Goal: Information Seeking & Learning: Understand process/instructions

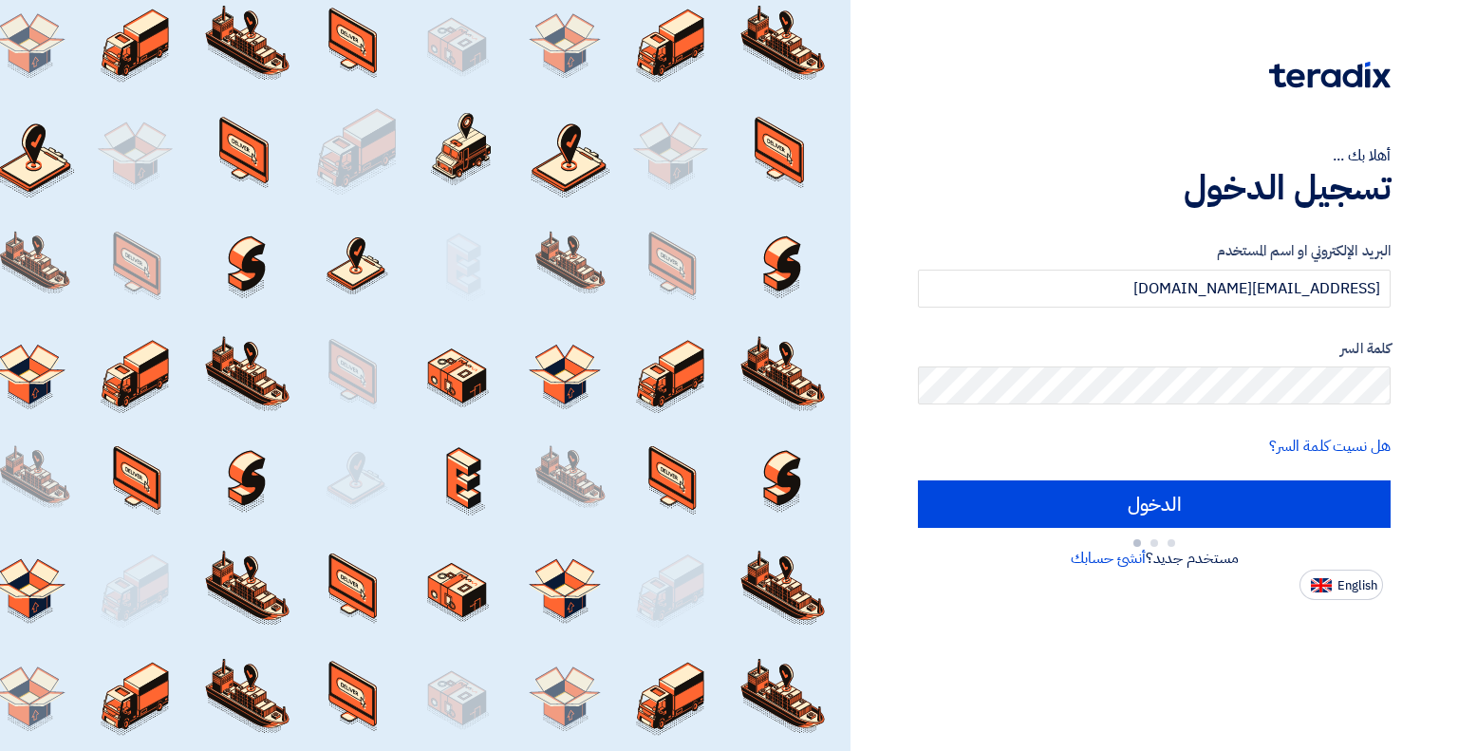
type input "Sign in"
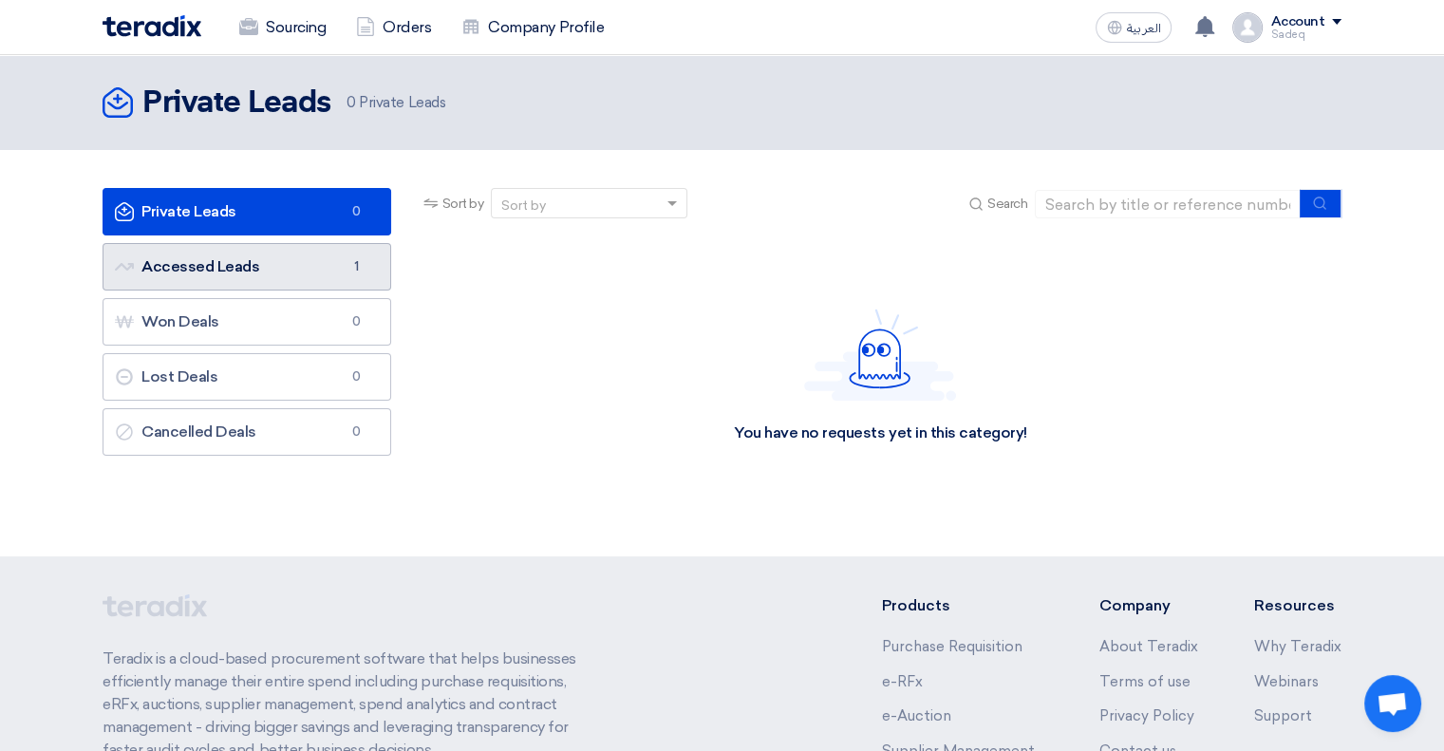
click at [292, 256] on link "Accessed Leads Accessed Leads 1" at bounding box center [247, 266] width 289 height 47
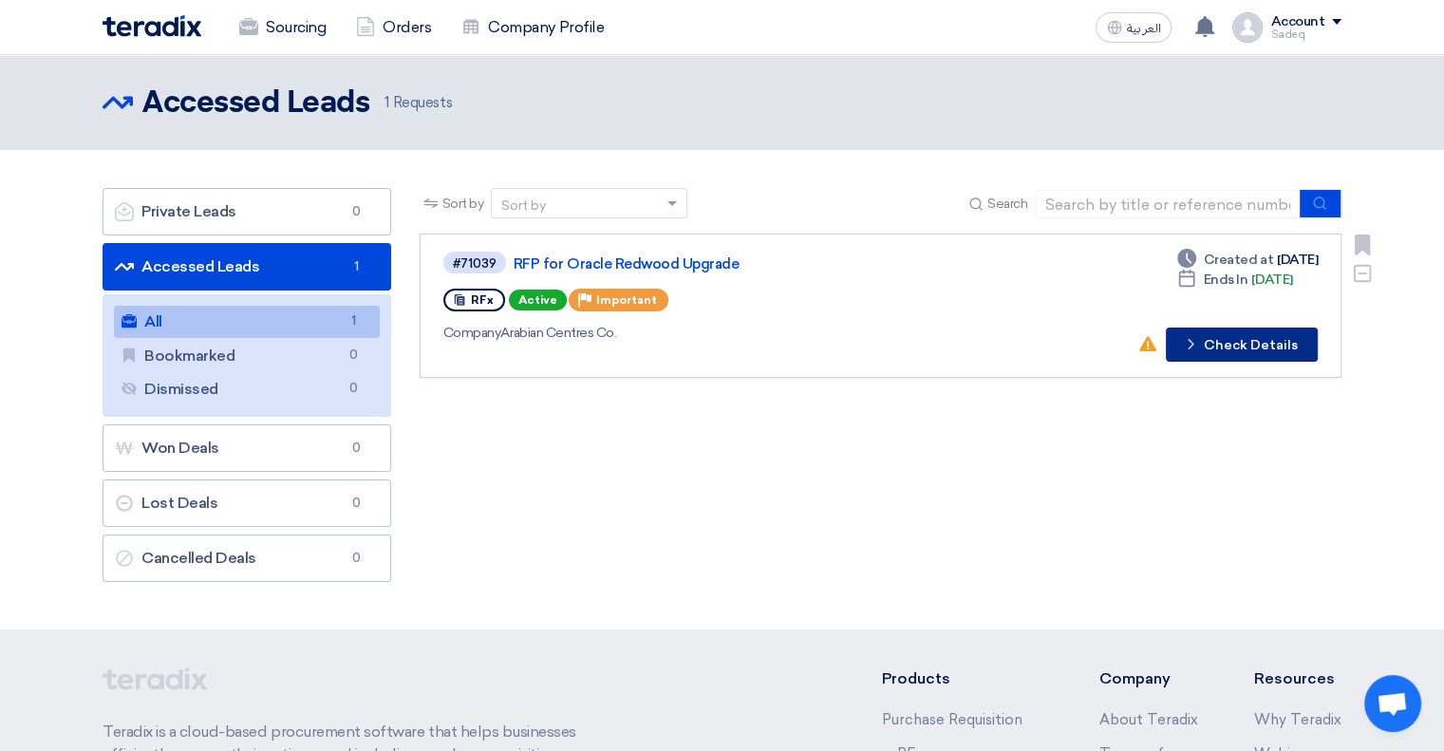
click at [1206, 349] on button "Check details Check Details" at bounding box center [1242, 345] width 152 height 34
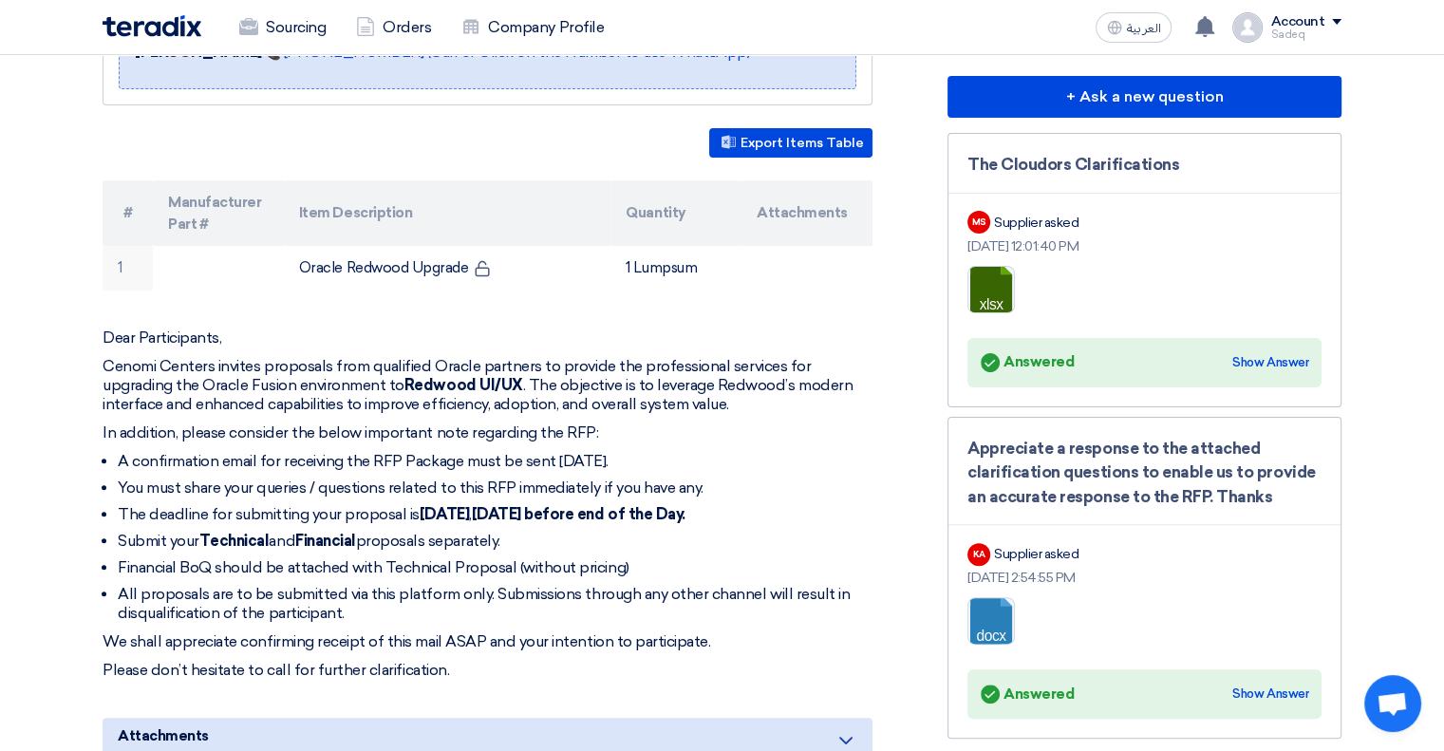
scroll to position [475, 0]
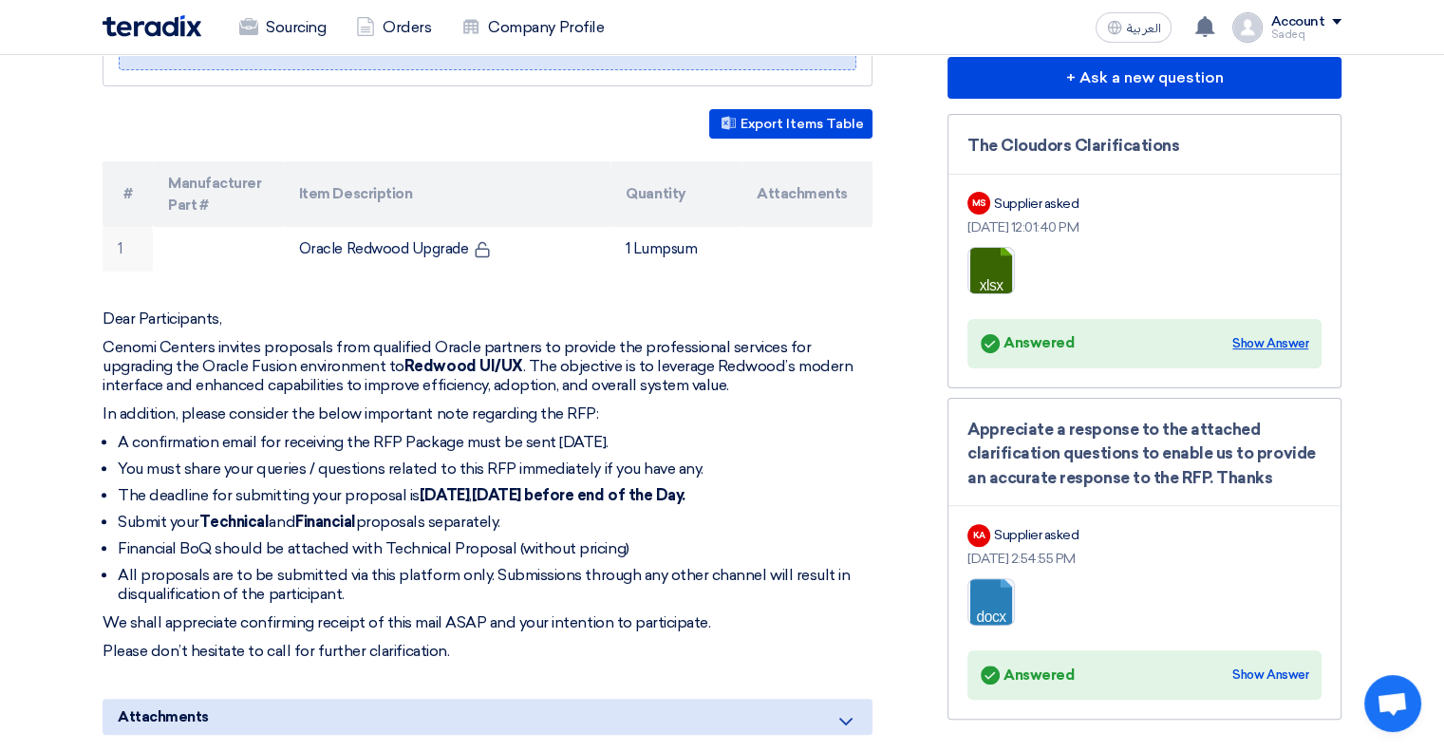
click at [1276, 340] on div "Show Answer" at bounding box center [1270, 343] width 76 height 19
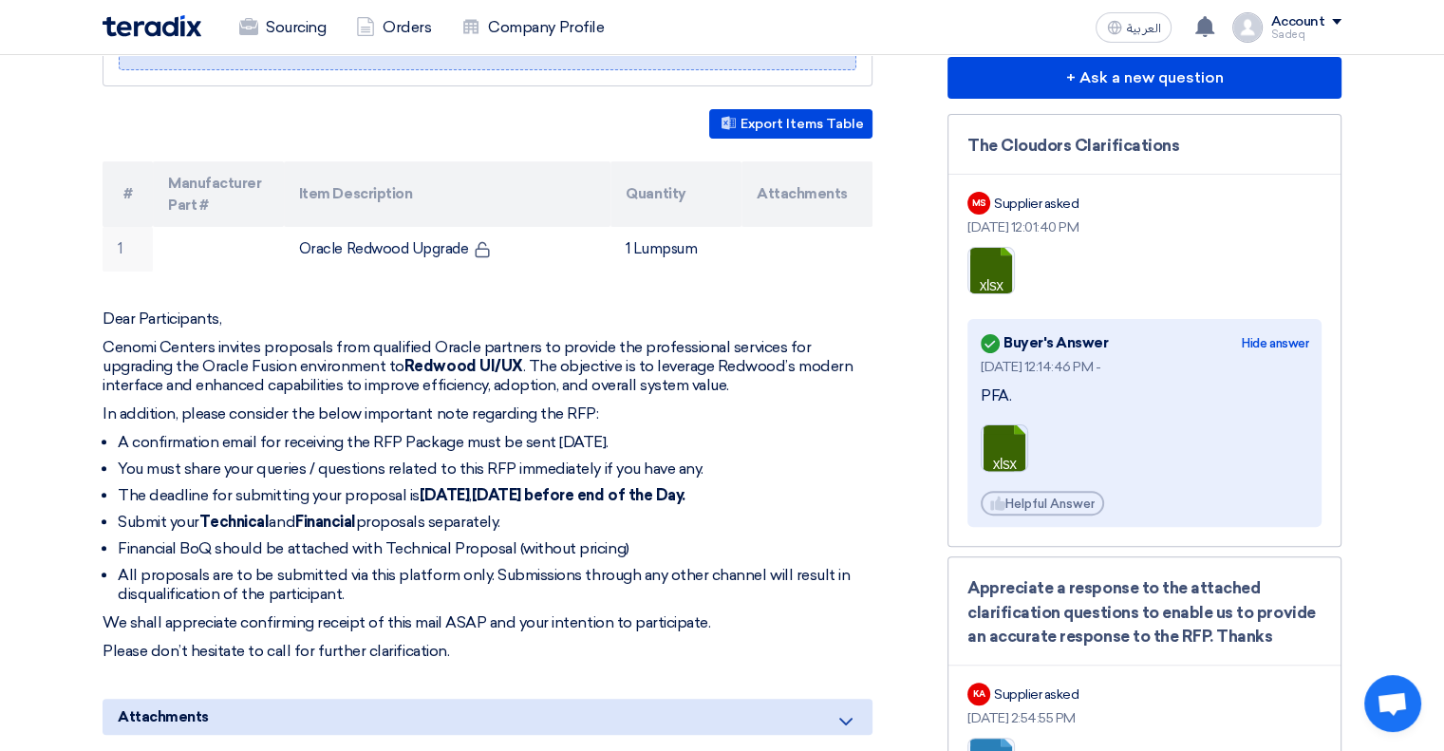
click at [1004, 443] on link at bounding box center [1058, 482] width 152 height 114
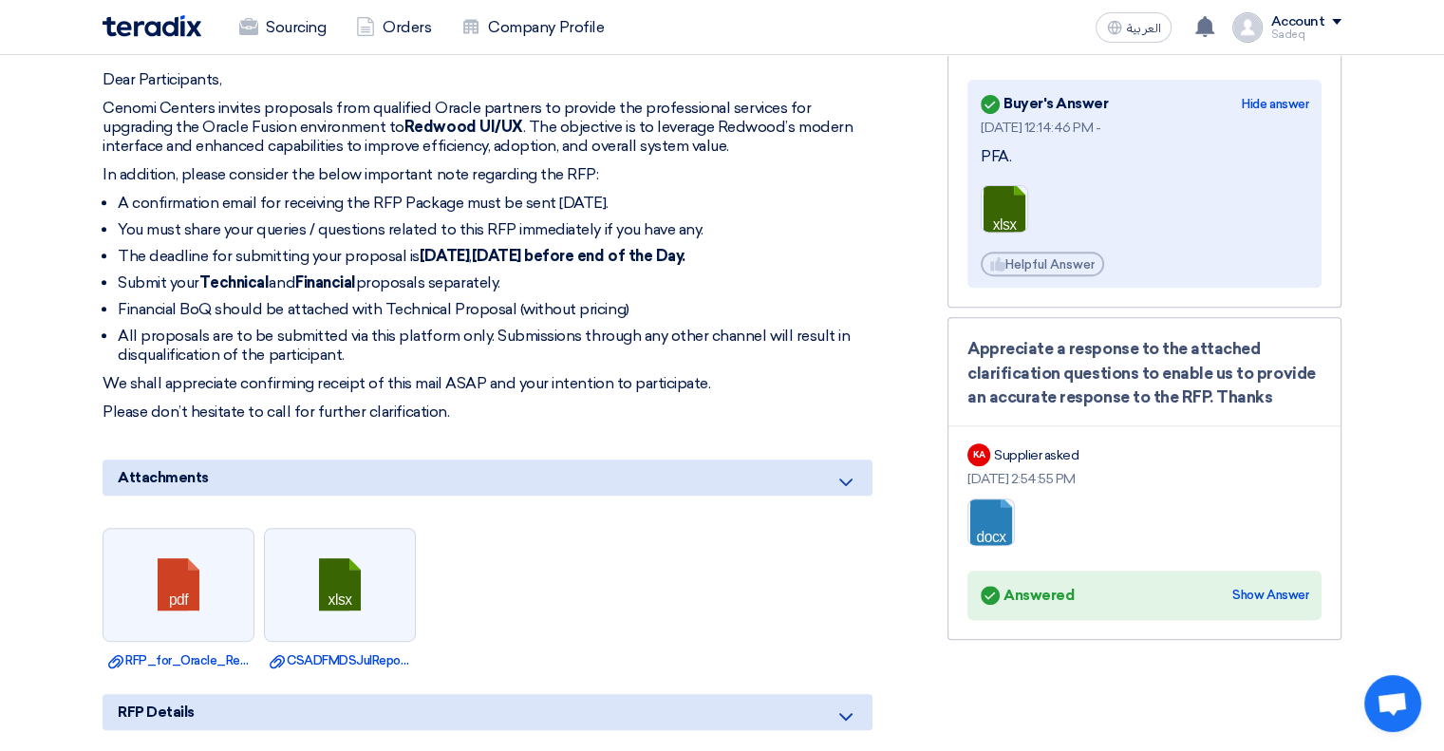
scroll to position [760, 0]
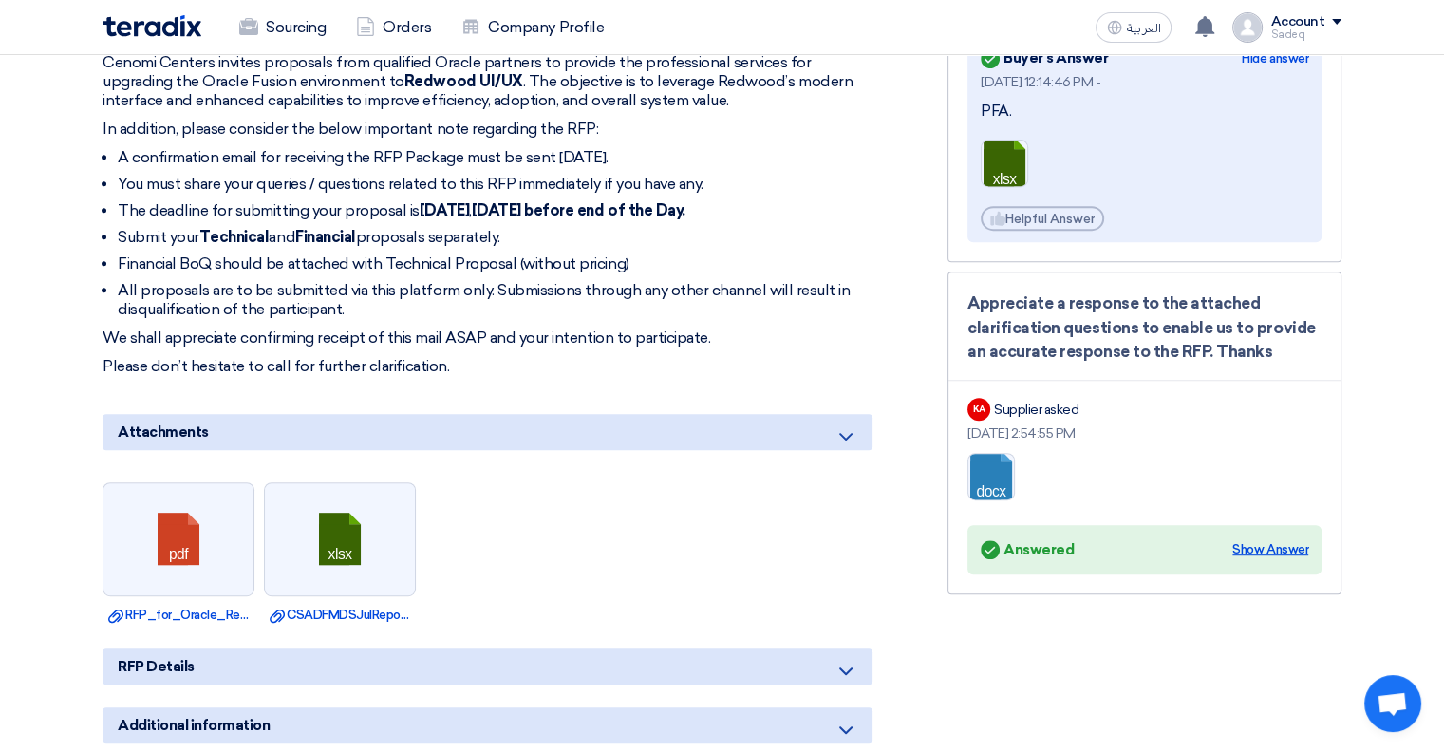
click at [1239, 545] on div "Show Answer" at bounding box center [1270, 549] width 76 height 19
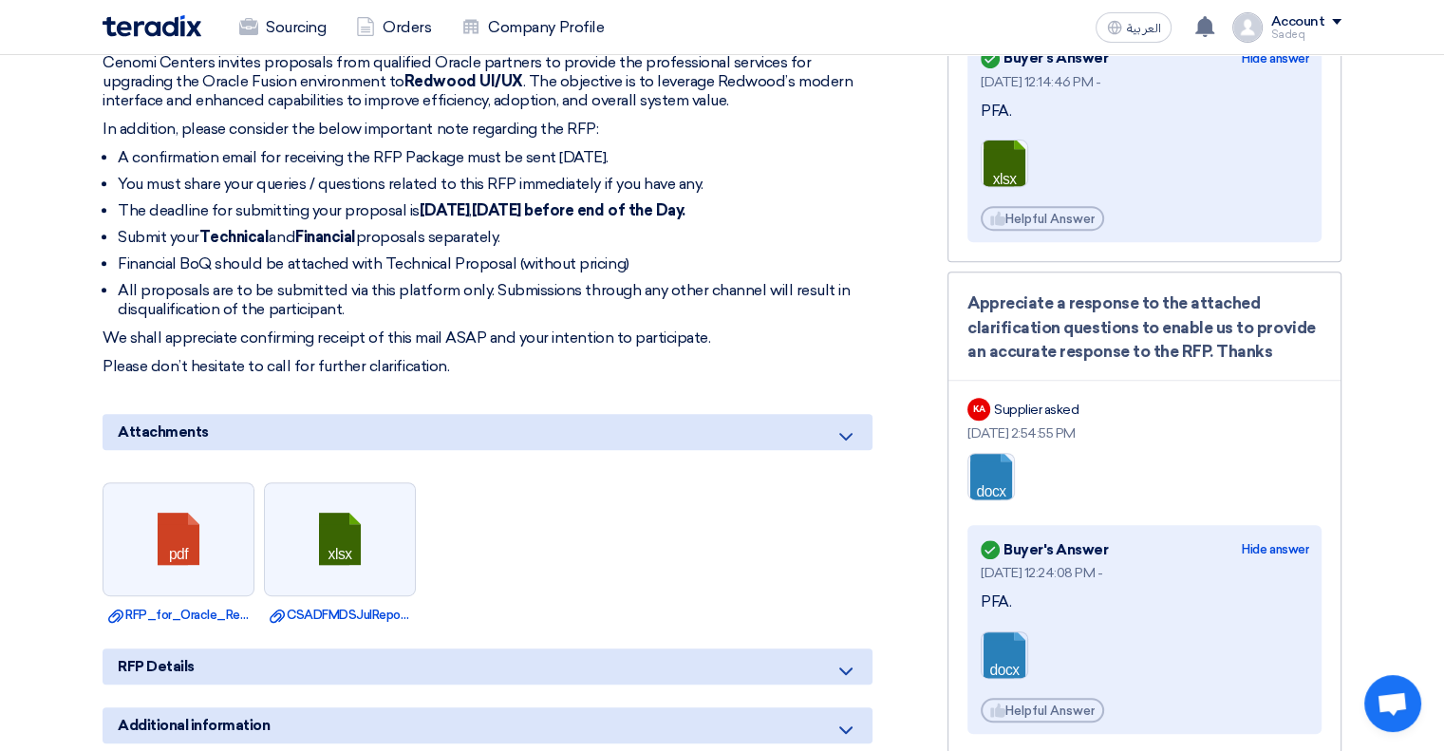
click at [996, 648] on link at bounding box center [1058, 689] width 152 height 114
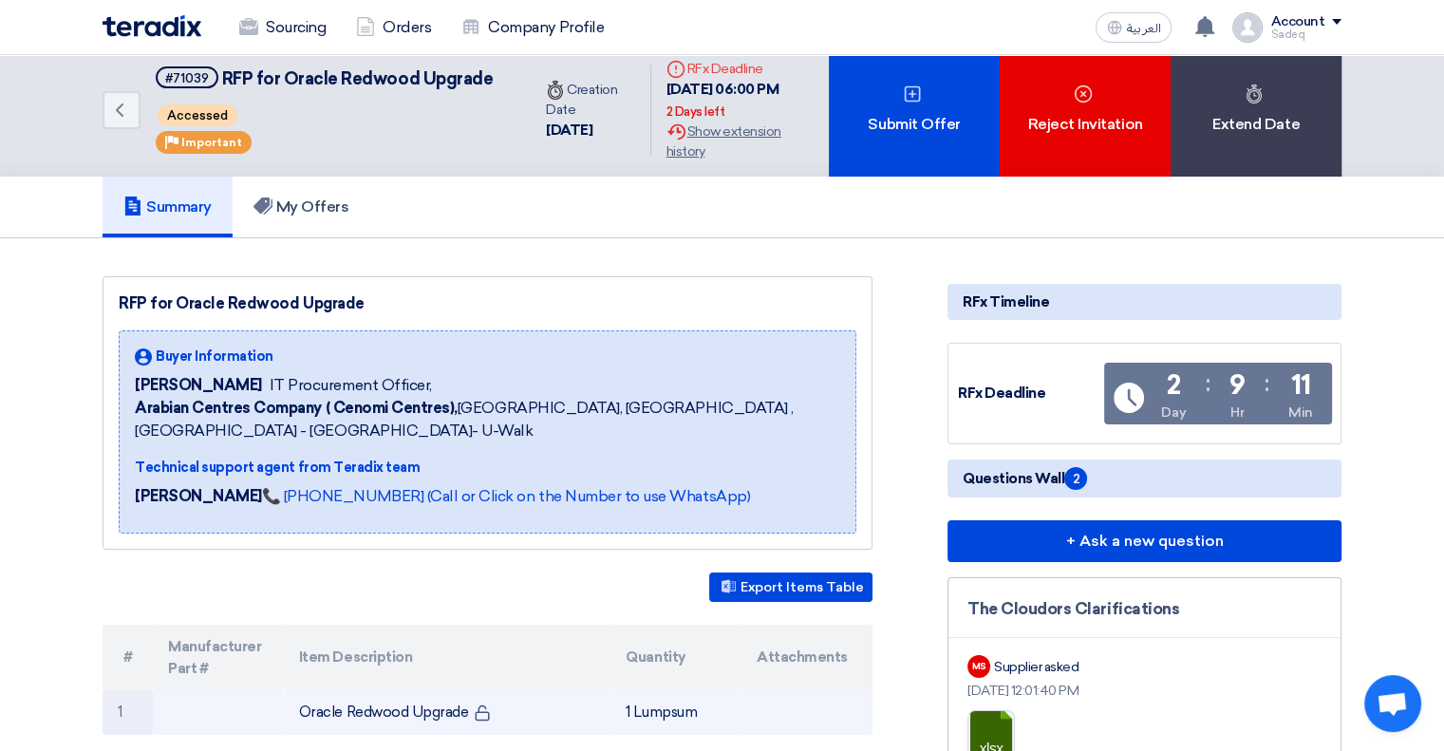
scroll to position [0, 0]
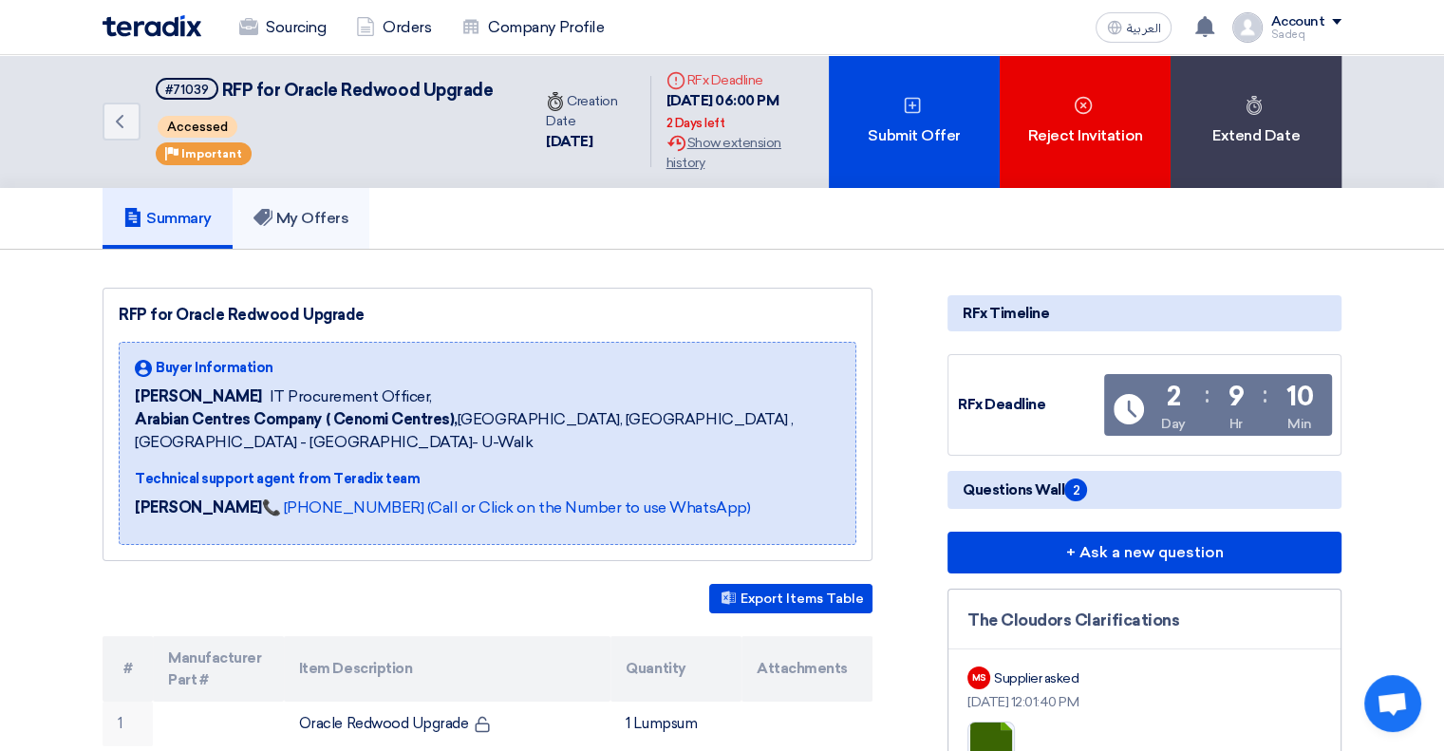
click at [314, 218] on h5 "My Offers" at bounding box center [302, 218] width 96 height 19
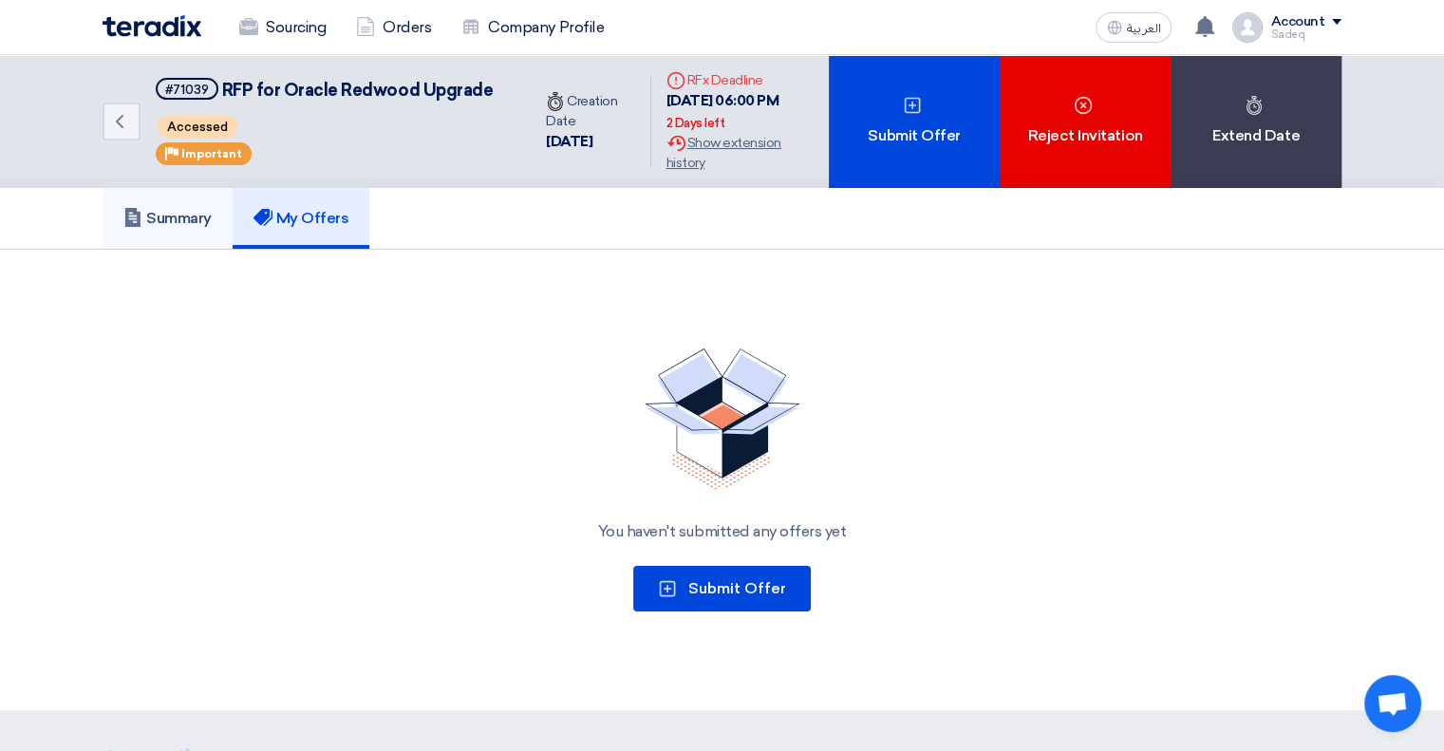
click at [174, 230] on link "Summary" at bounding box center [168, 218] width 130 height 61
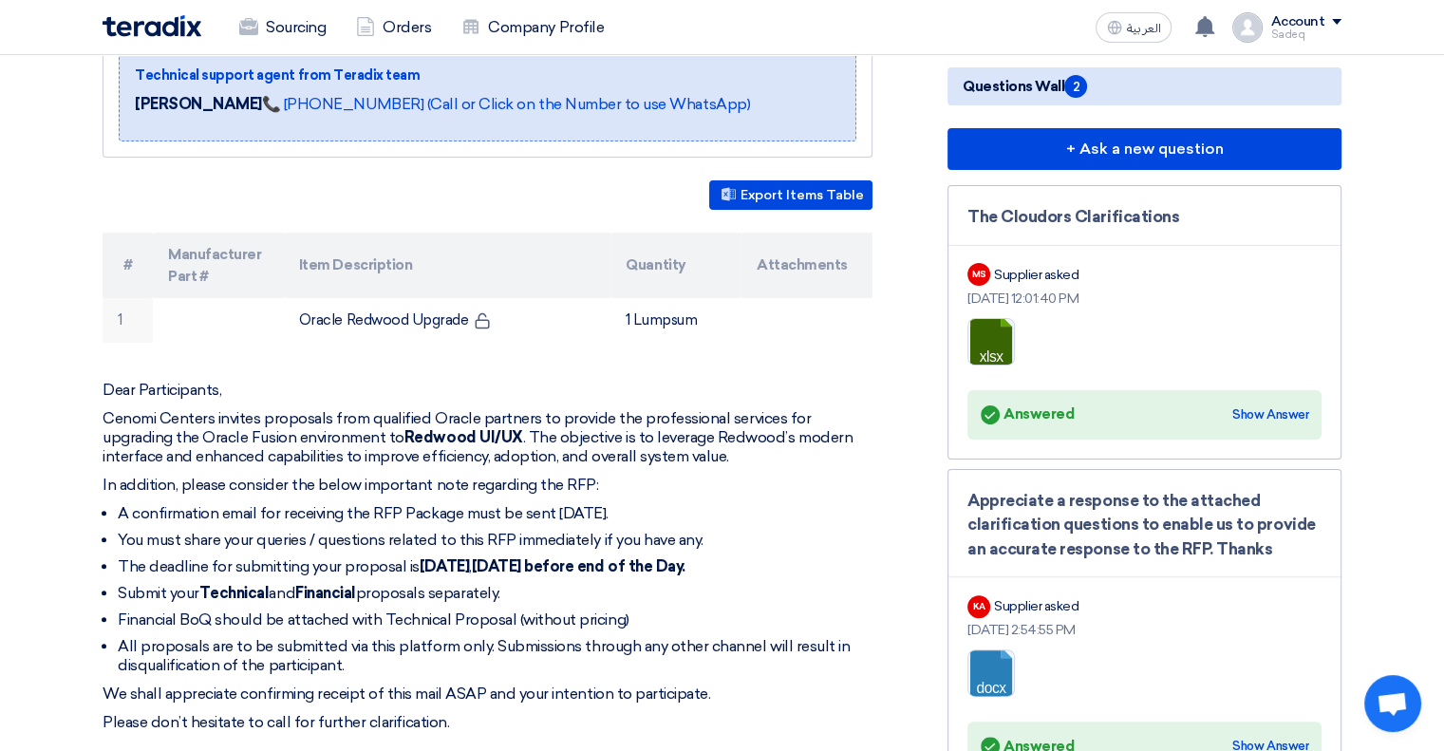
scroll to position [475, 0]
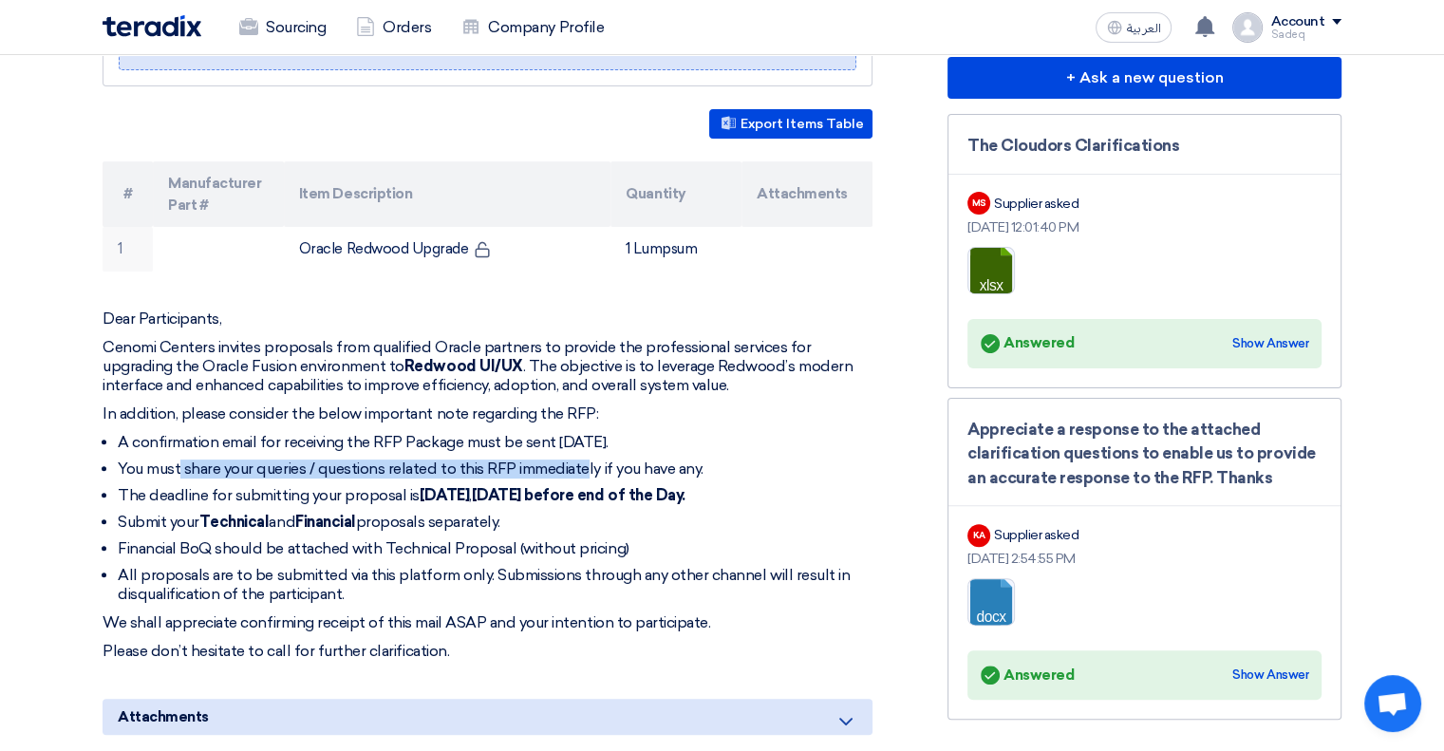
drag, startPoint x: 182, startPoint y: 462, endPoint x: 588, endPoint y: 458, distance: 405.5
click at [588, 460] on li "You must share your queries / questions related to this RFP immediately if you …" at bounding box center [495, 469] width 755 height 19
click at [487, 466] on li "You must share your queries / questions related to this RFP immediately if you …" at bounding box center [495, 469] width 755 height 19
drag, startPoint x: 146, startPoint y: 492, endPoint x: 638, endPoint y: 490, distance: 491.8
click at [745, 489] on li "The deadline for submitting your proposal is [DATE] before end of the Day." at bounding box center [495, 495] width 755 height 19
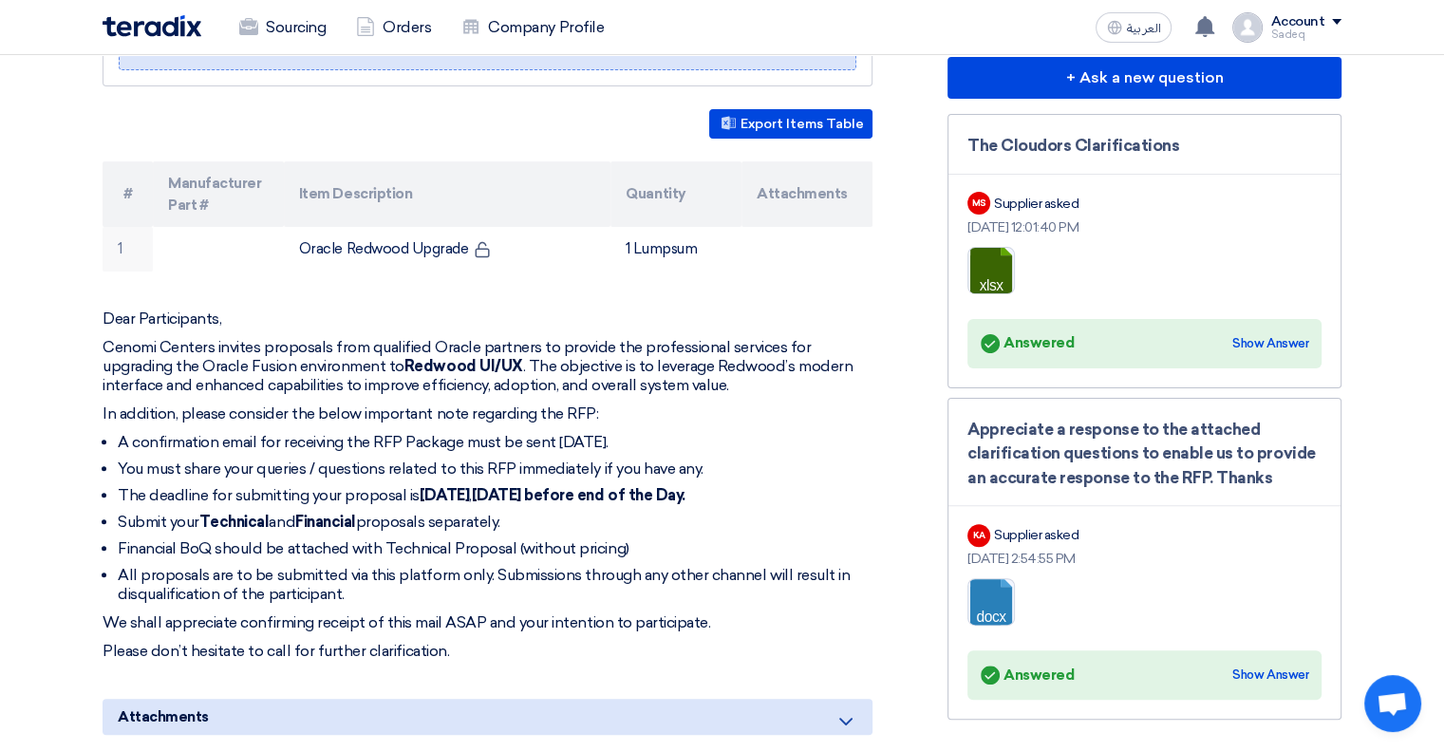
click at [567, 490] on strong "[DATE] before end of the Day." at bounding box center [579, 495] width 214 height 18
drag, startPoint x: 145, startPoint y: 517, endPoint x: 501, endPoint y: 505, distance: 356.2
click at [501, 505] on ul "A confirmation email for receiving the RFP Package must be sent [DATE]. You mus…" at bounding box center [488, 518] width 770 height 171
click at [339, 517] on strong "Financial" at bounding box center [325, 522] width 61 height 18
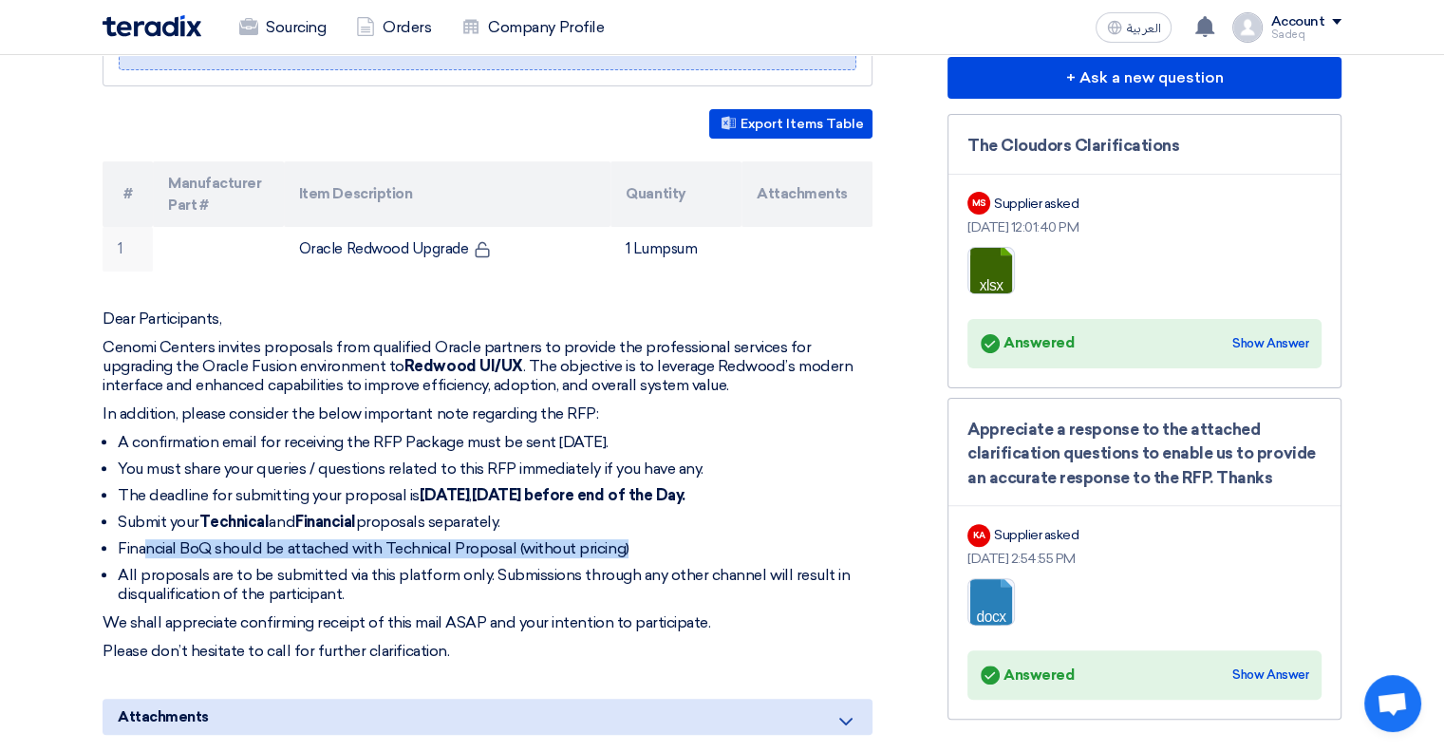
drag, startPoint x: 149, startPoint y: 546, endPoint x: 652, endPoint y: 539, distance: 503.3
click at [652, 539] on li "Financial BoQ should be attached with Technical Proposal (without pricing)" at bounding box center [495, 548] width 755 height 19
click at [560, 543] on li "Financial BoQ should be attached with Technical Proposal (without pricing)" at bounding box center [495, 548] width 755 height 19
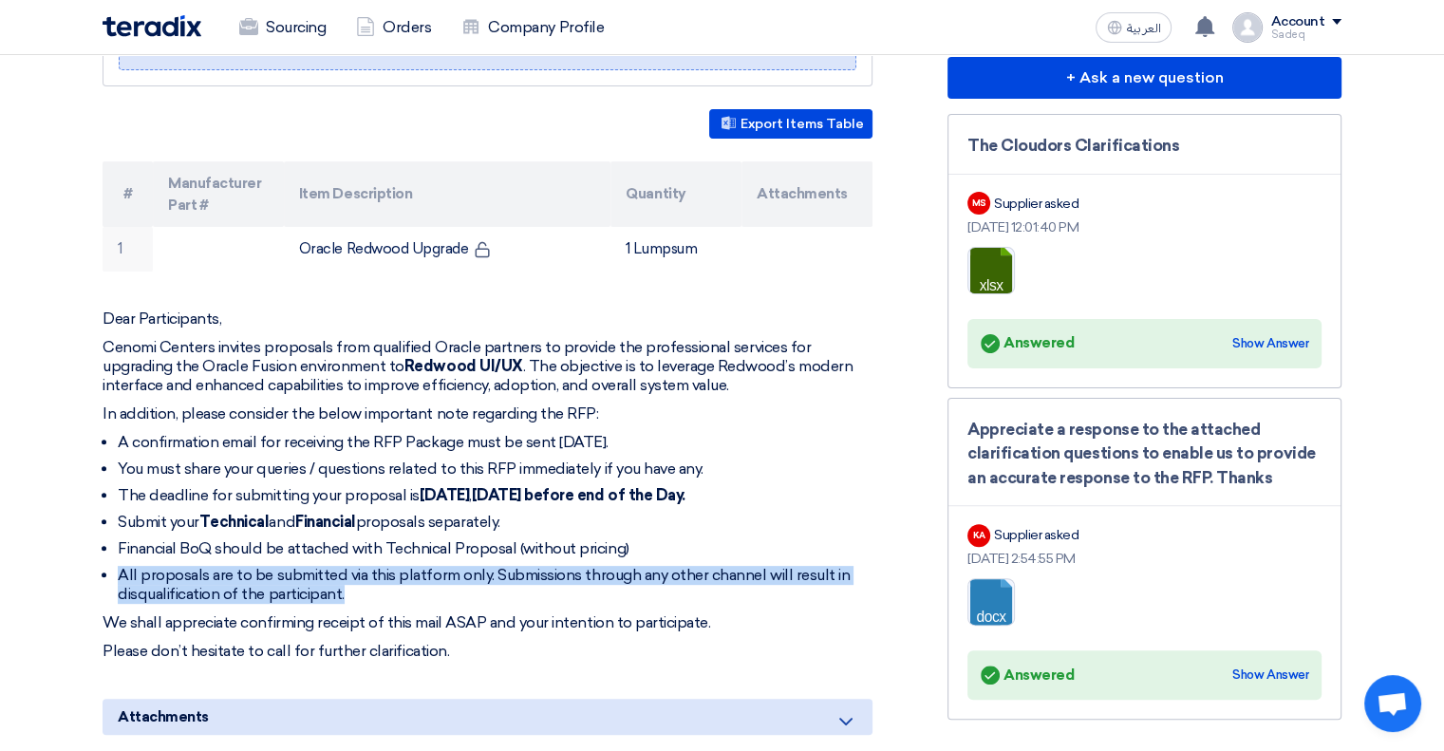
drag, startPoint x: 117, startPoint y: 573, endPoint x: 376, endPoint y: 593, distance: 260.0
click at [376, 593] on li "All proposals are to be submitted via this platform only. Submissions through a…" at bounding box center [495, 585] width 755 height 38
click at [354, 594] on li "All proposals are to be submitted via this platform only. Submissions through a…" at bounding box center [495, 585] width 755 height 38
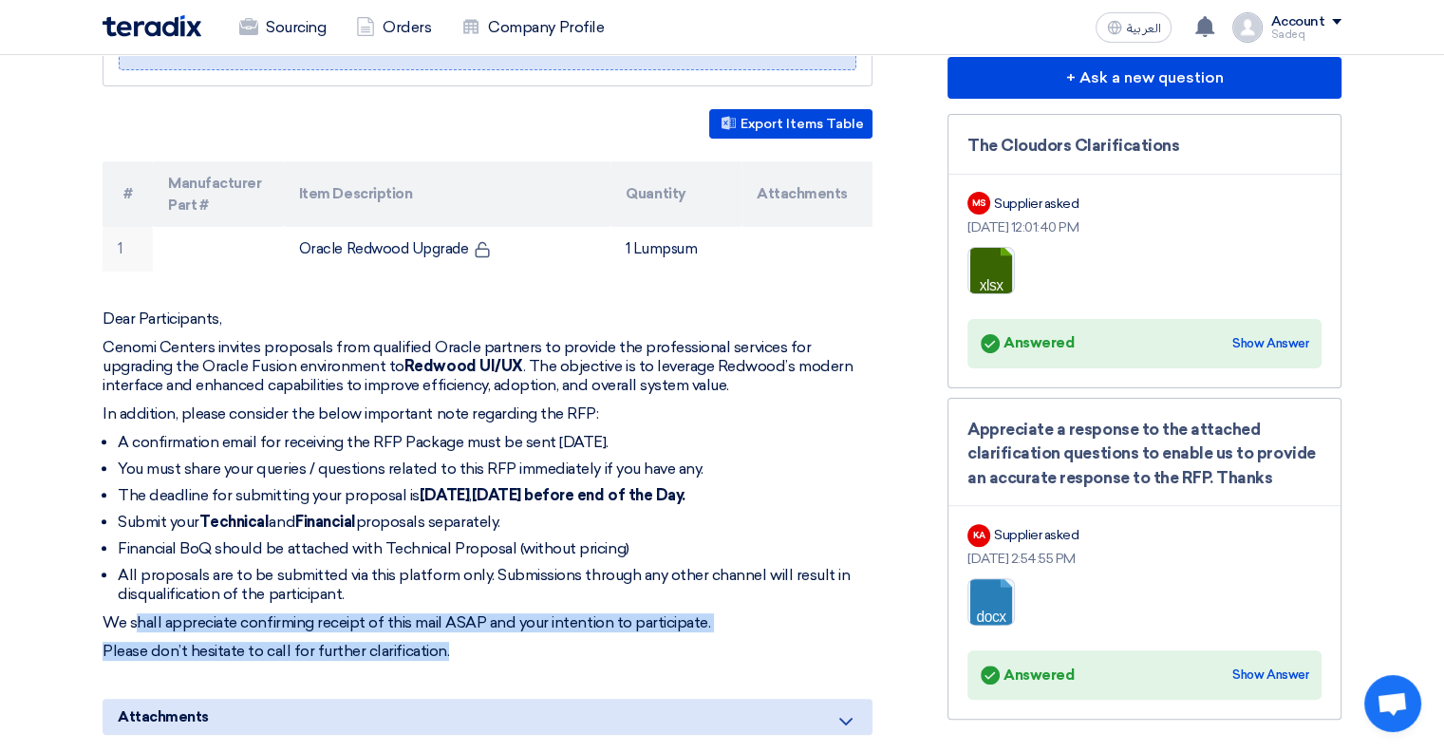
drag, startPoint x: 136, startPoint y: 616, endPoint x: 460, endPoint y: 638, distance: 324.5
click at [460, 638] on div "Dear Participants, Cenomi Centers invites proposals from qualified Oracle partn…" at bounding box center [488, 485] width 770 height 351
click at [455, 645] on p "Please don’t hesitate to call for further clarification." at bounding box center [488, 651] width 770 height 19
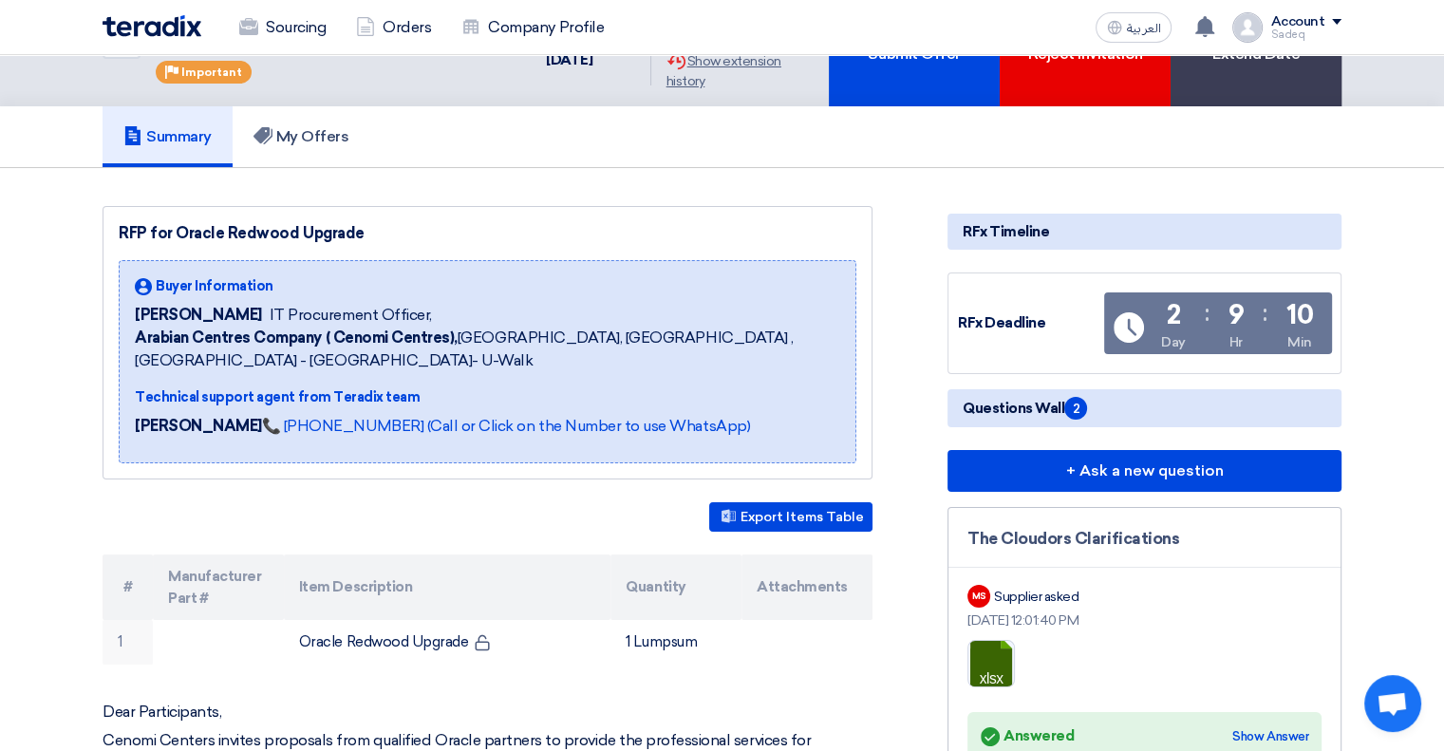
scroll to position [0, 0]
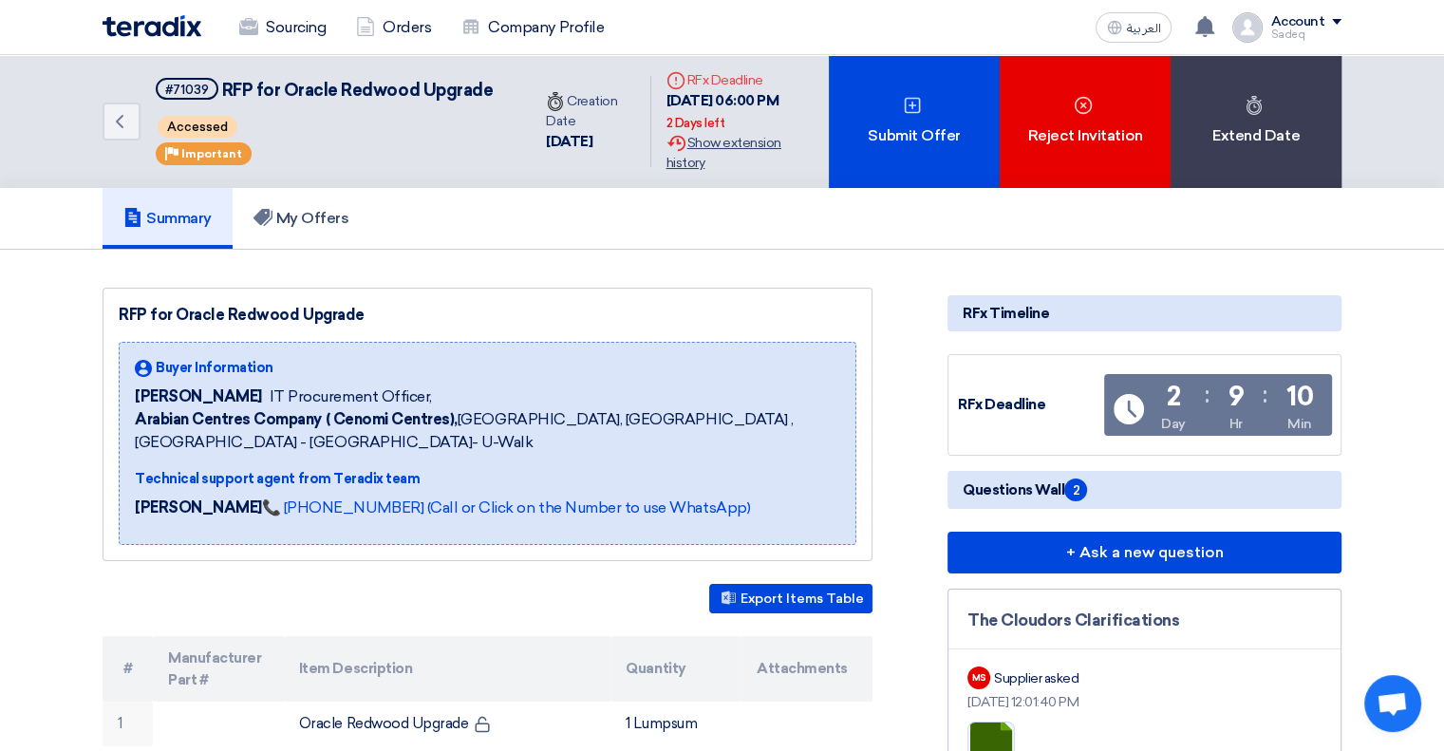
click at [720, 151] on div "Extension History Show extension history" at bounding box center [740, 153] width 147 height 40
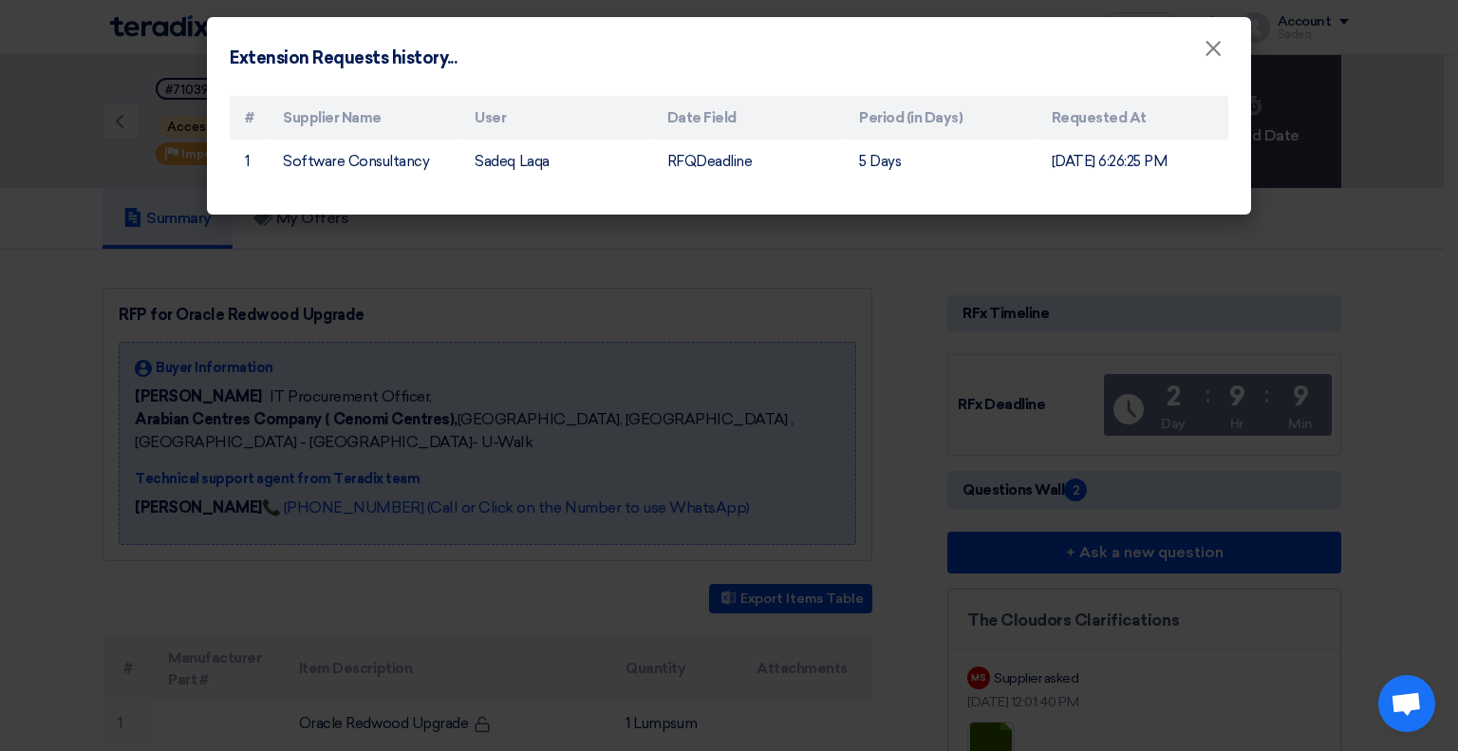
click at [685, 310] on modal-container "Extension Requests history... × # Supplier Name User Date Field Period (in Days…" at bounding box center [729, 375] width 1458 height 751
